Goal: Task Accomplishment & Management: Manage account settings

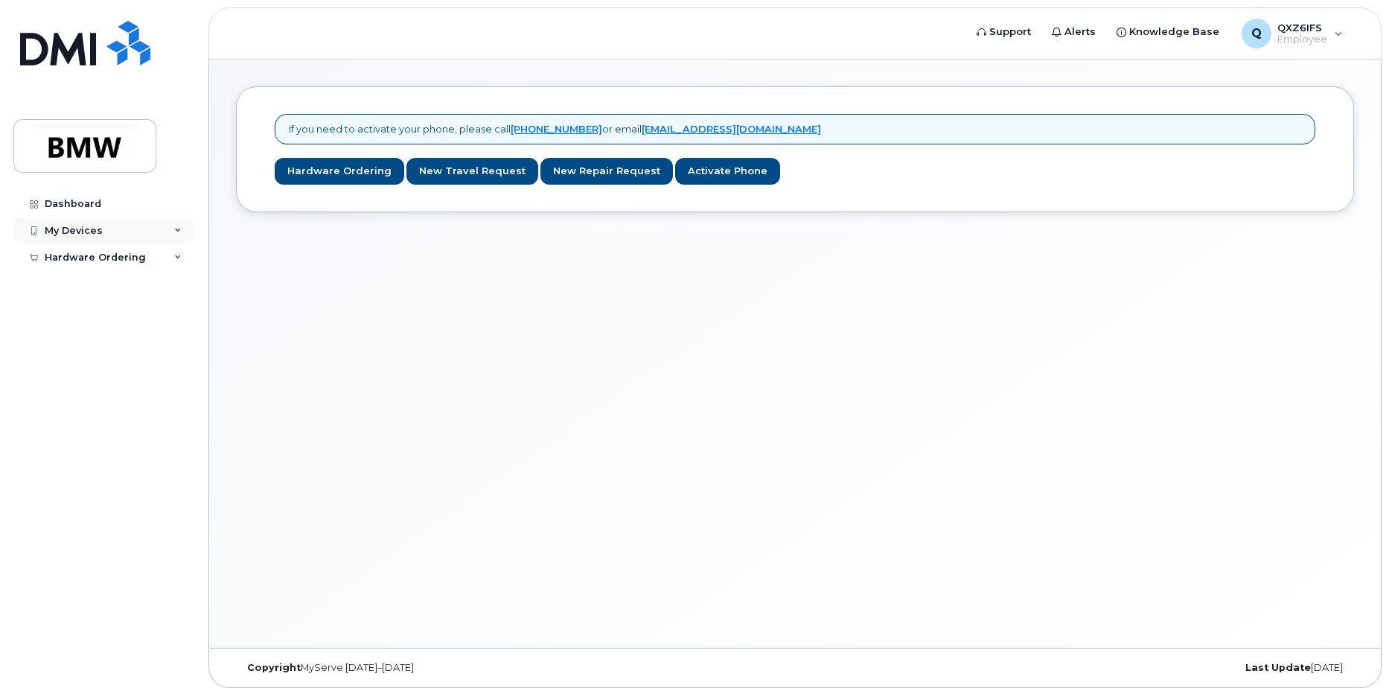
click at [96, 232] on div "My Devices" at bounding box center [74, 231] width 58 height 12
click at [98, 264] on div "Add Device" at bounding box center [80, 258] width 59 height 13
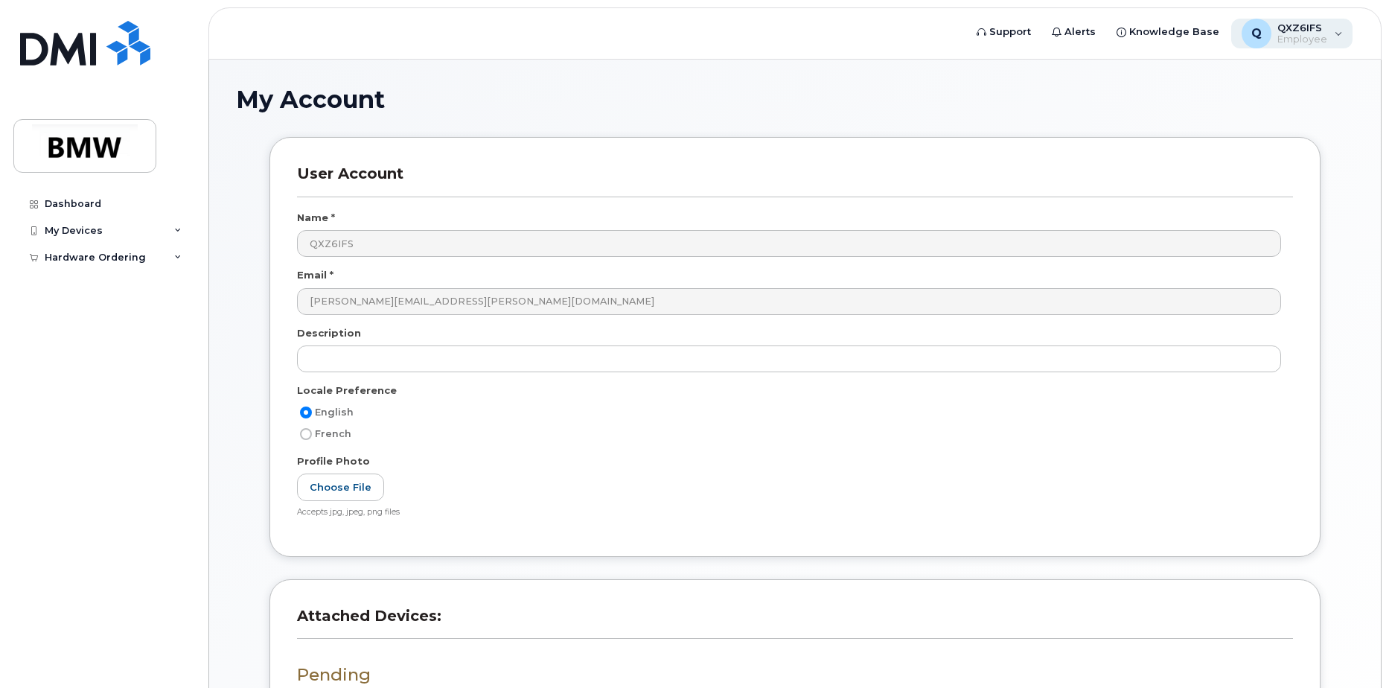
click at [1338, 31] on div "Q QXZ6IFS Employee" at bounding box center [1292, 34] width 122 height 30
click at [1337, 31] on div "Q QXZ6IFS Employee" at bounding box center [1292, 34] width 122 height 30
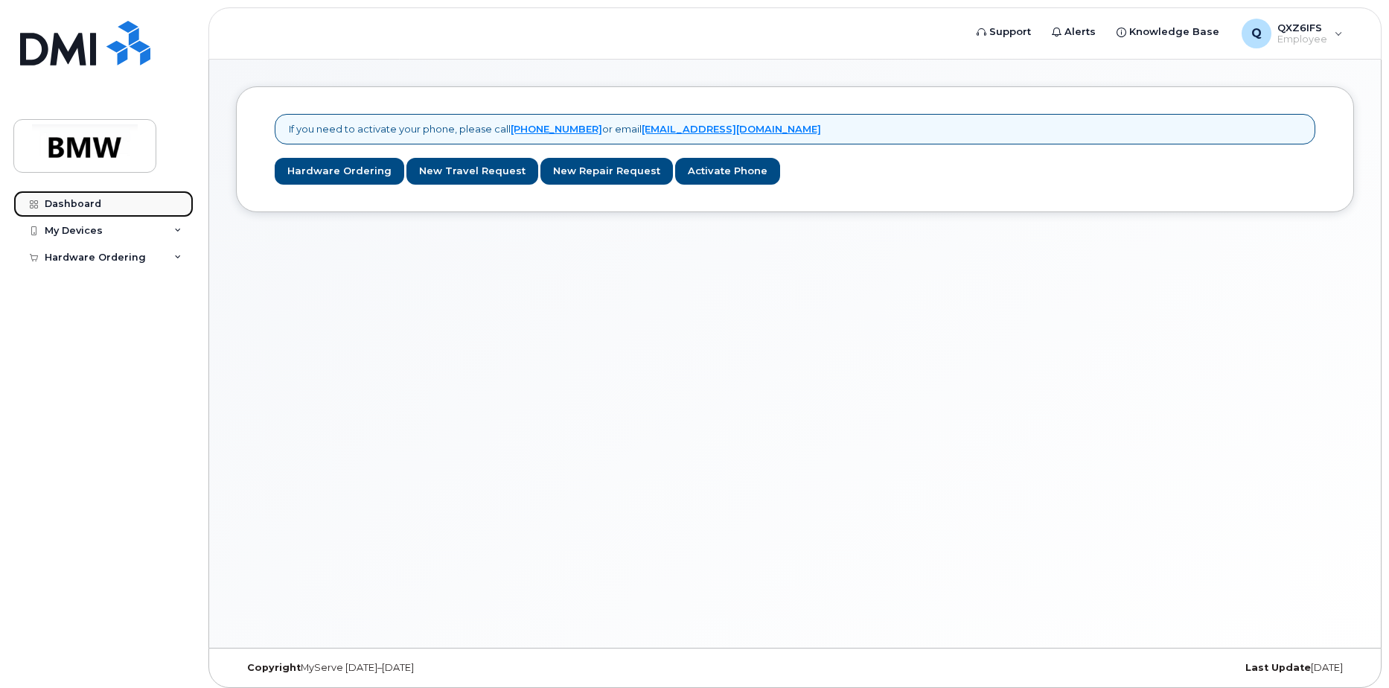
click at [68, 206] on div "Dashboard" at bounding box center [73, 204] width 57 height 12
